Goal: Contribute content: Contribute content

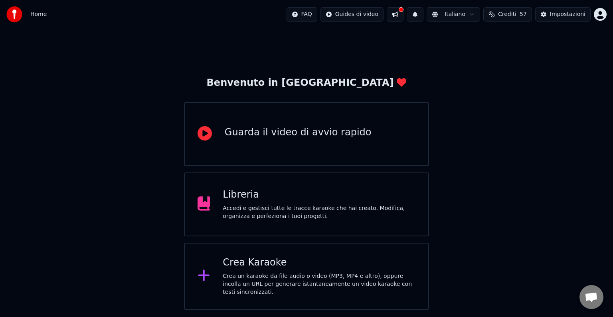
click at [278, 211] on div "Accedi e gestisci tutte le tracce karaoke che hai creato. Modifica, organizza e…" at bounding box center [319, 212] width 193 height 16
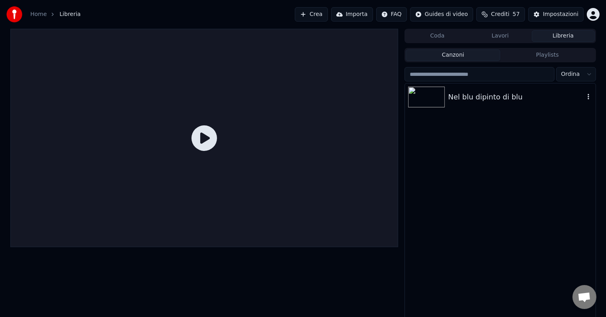
click at [588, 98] on icon "button" at bounding box center [588, 96] width 8 height 6
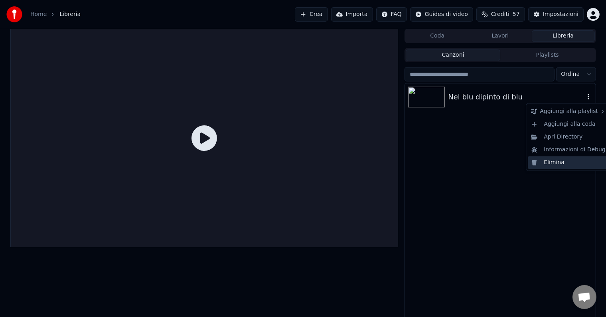
click at [560, 163] on div "Elimina" at bounding box center [568, 162] width 81 height 13
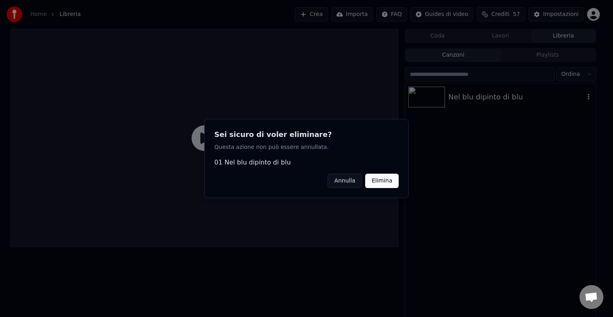
click at [388, 177] on button "Elimina" at bounding box center [382, 181] width 34 height 14
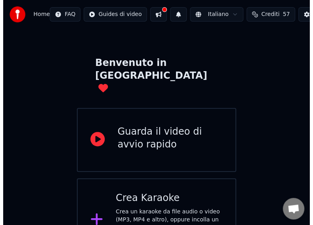
scroll to position [22, 0]
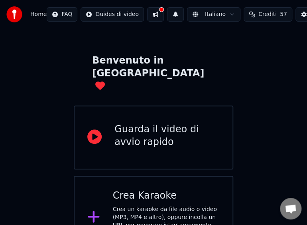
click at [135, 205] on div "Crea un karaoke da file audio o video (MP3, MP4 e altro), oppure incolla un URL…" at bounding box center [166, 225] width 107 height 40
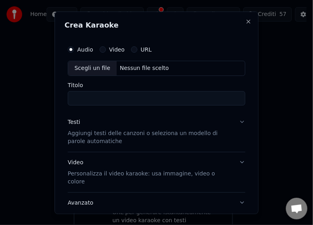
click at [89, 68] on div "Scegli un file" at bounding box center [92, 68] width 49 height 14
type input "**********"
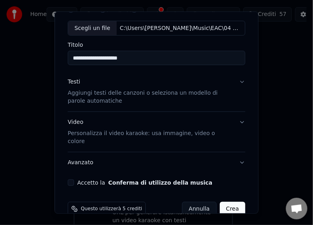
scroll to position [47, 0]
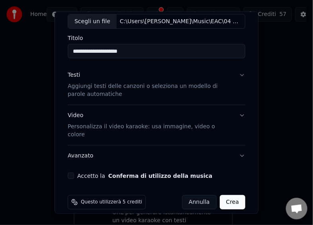
click at [71, 172] on button "Accetto la Conferma di utilizzo della musica" at bounding box center [71, 175] width 6 height 6
click at [226, 195] on button "Crea" at bounding box center [233, 202] width 26 height 14
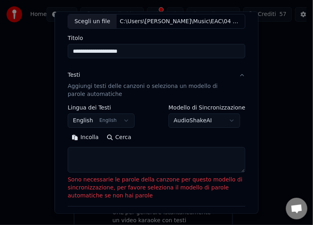
click at [78, 137] on button "Incolla" at bounding box center [85, 137] width 35 height 13
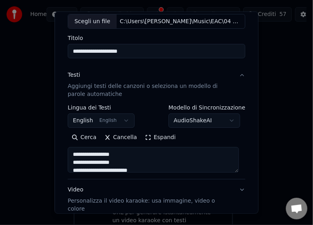
type textarea "**********"
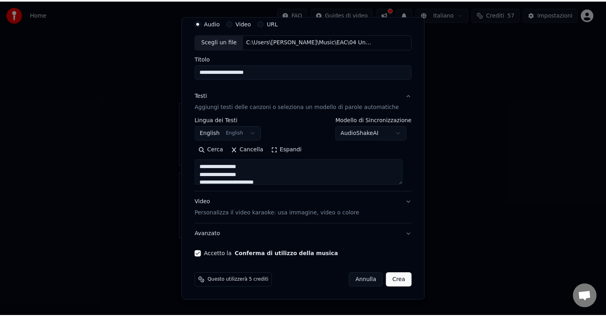
scroll to position [30, 0]
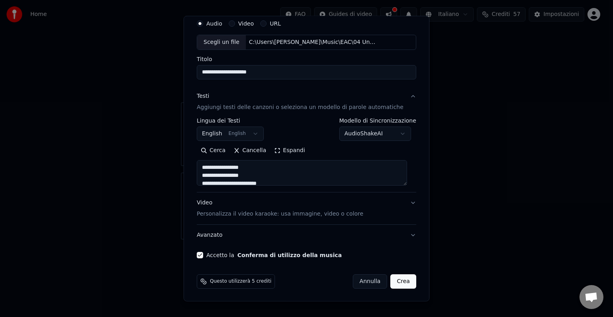
click at [392, 280] on button "Crea" at bounding box center [403, 281] width 26 height 14
select select "**"
type textarea "**********"
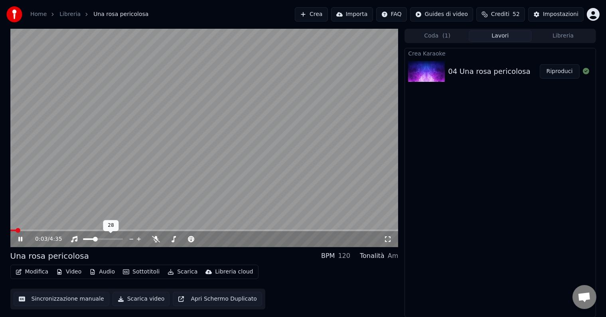
click at [94, 240] on span at bounding box center [88, 239] width 11 height 2
click at [354, 231] on span at bounding box center [204, 230] width 388 height 2
click at [366, 231] on span at bounding box center [204, 230] width 388 height 2
click at [129, 300] on button "Scarica video" at bounding box center [140, 299] width 57 height 14
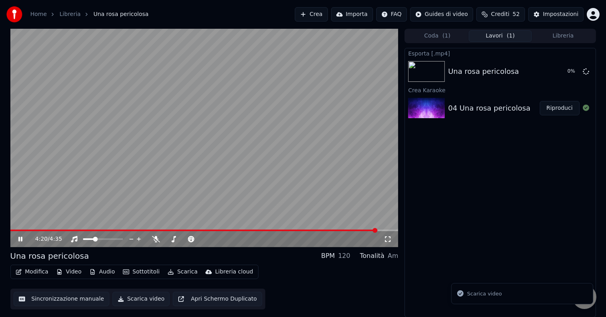
click at [18, 237] on icon at bounding box center [26, 239] width 19 height 6
